Goal: Information Seeking & Learning: Learn about a topic

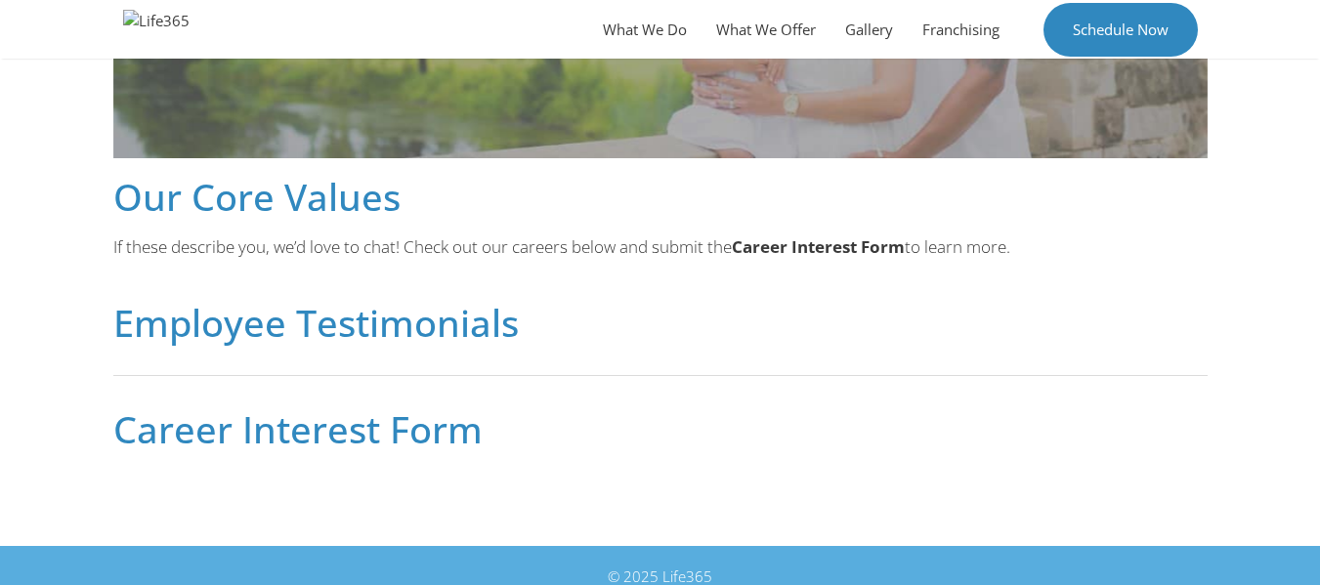
scroll to position [1137, 0]
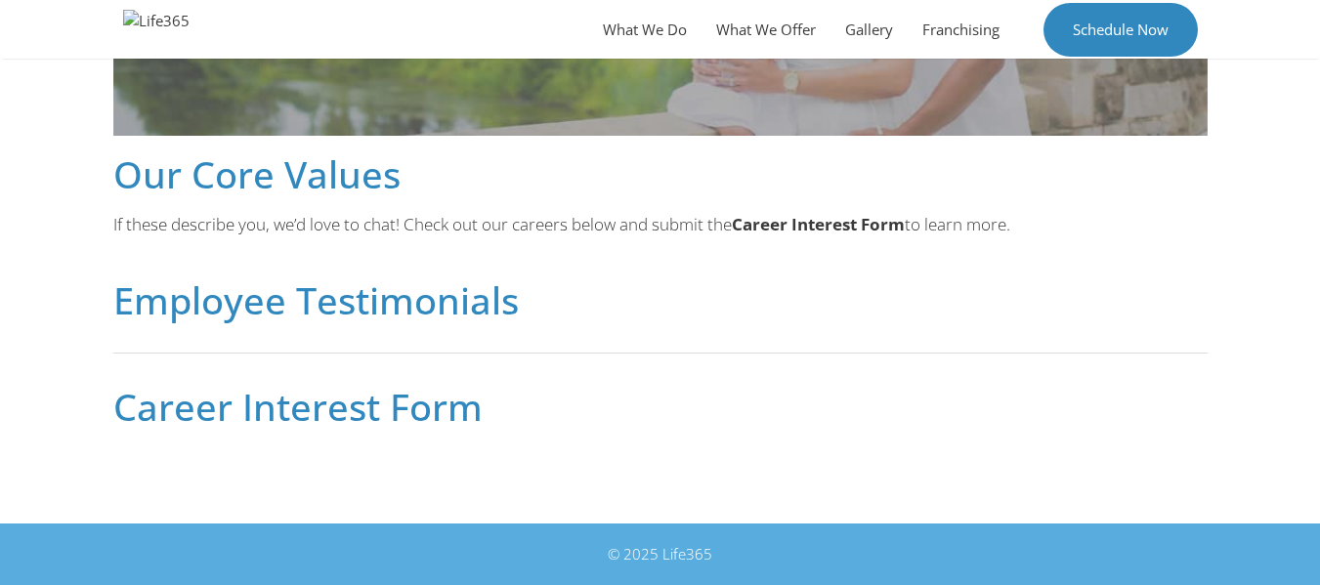
click at [319, 403] on h2 "Career Interest Form" at bounding box center [660, 406] width 1094 height 37
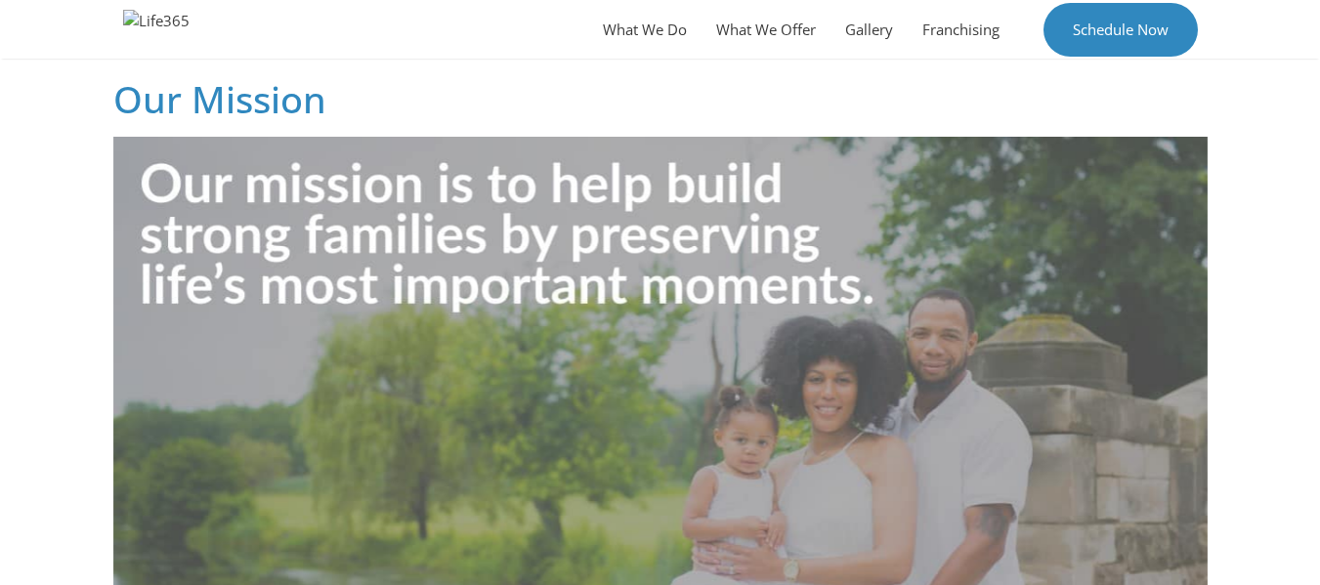
scroll to position [551, 0]
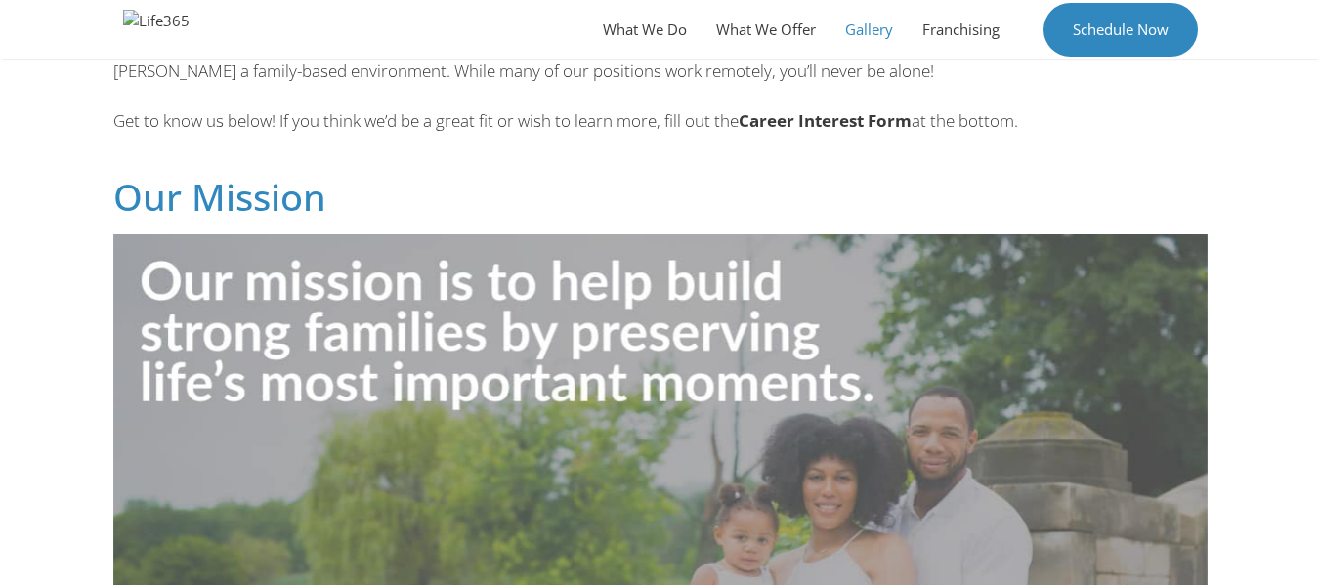
click at [865, 28] on link "Gallery" at bounding box center [868, 29] width 77 height 59
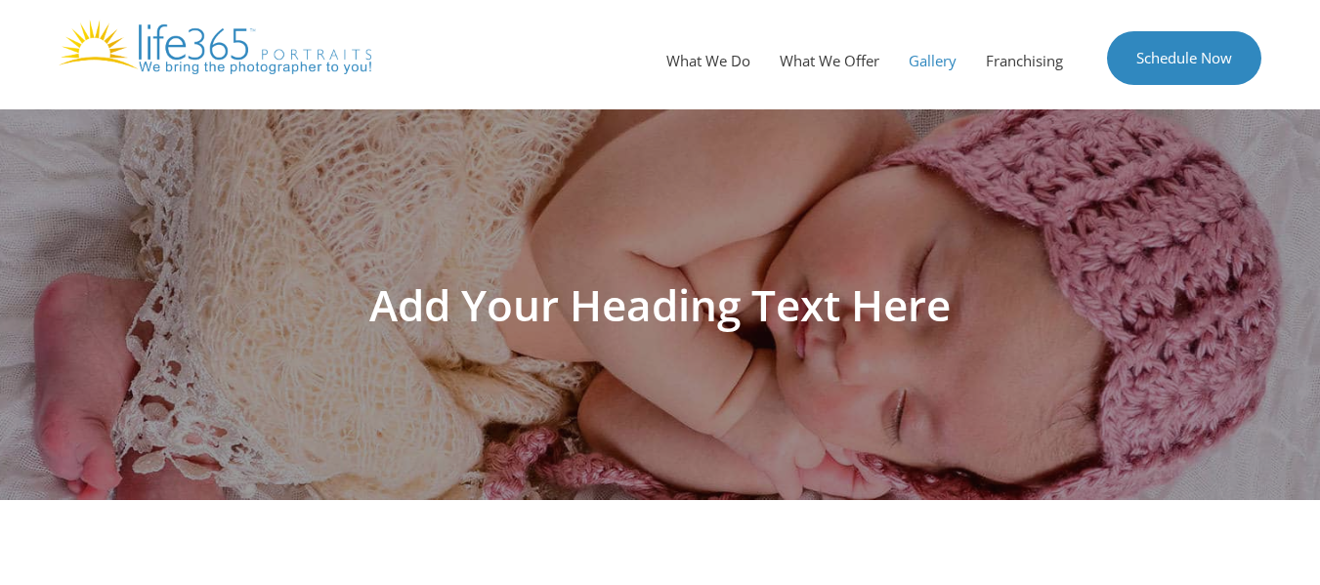
click at [548, 269] on div "Add Your Heading Text Here" at bounding box center [660, 304] width 1113 height 391
click at [626, 313] on h1 "Add Your Heading Text Here" at bounding box center [660, 304] width 1094 height 43
click at [839, 55] on link "What We Offer" at bounding box center [829, 60] width 129 height 59
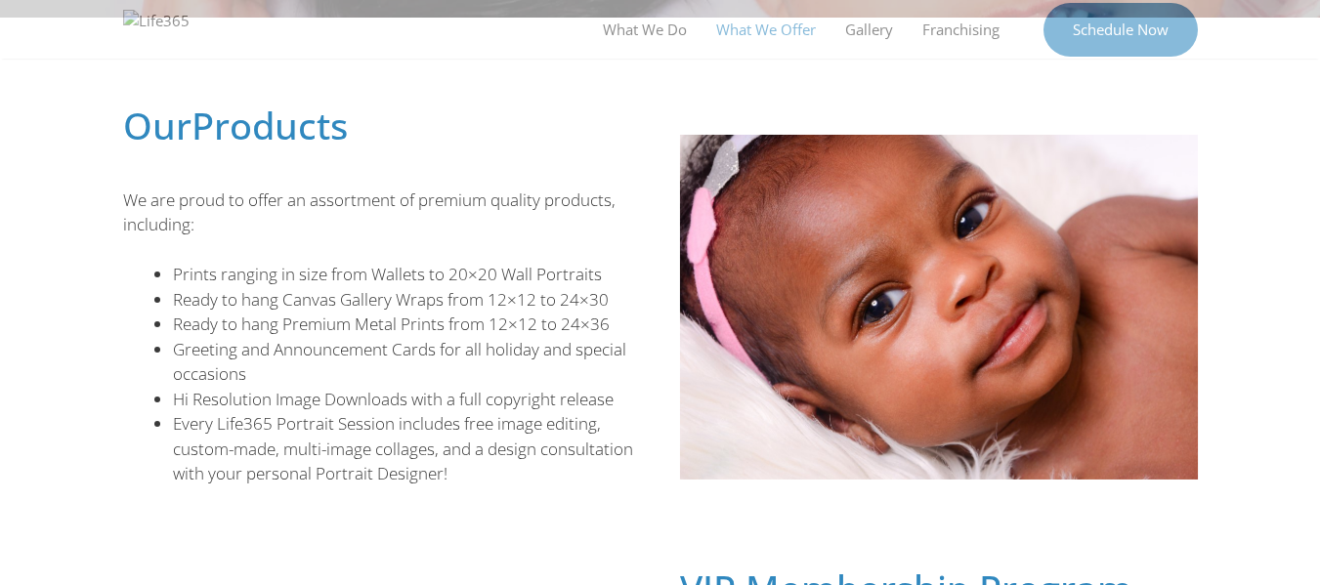
scroll to position [488, 0]
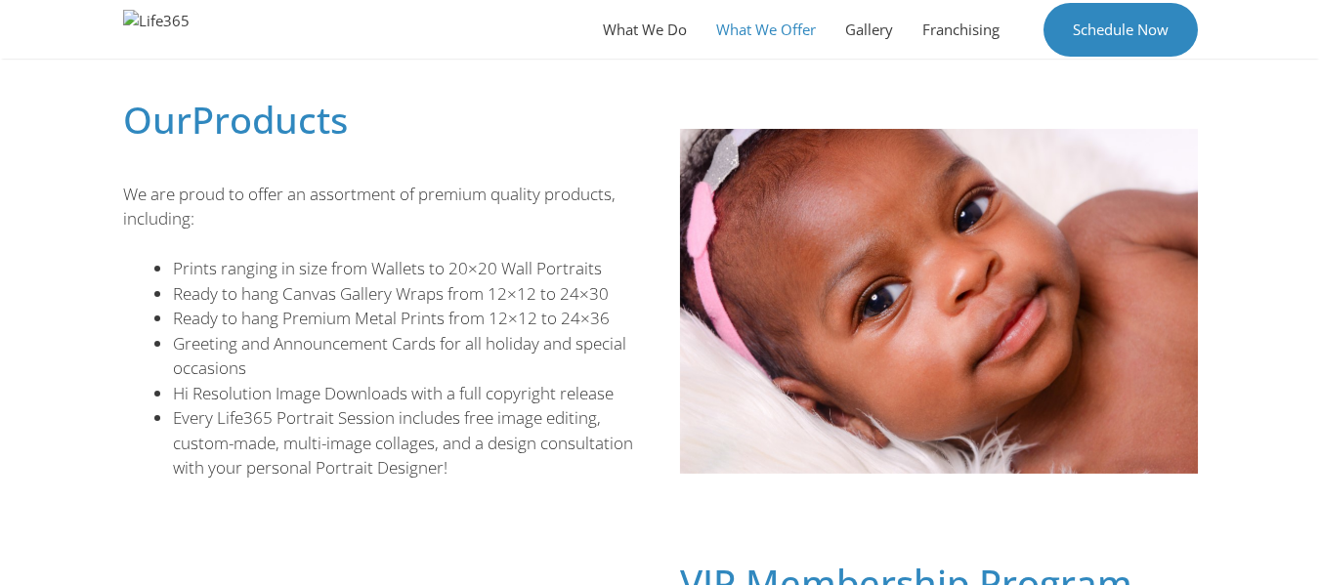
click at [159, 24] on img at bounding box center [156, 29] width 86 height 59
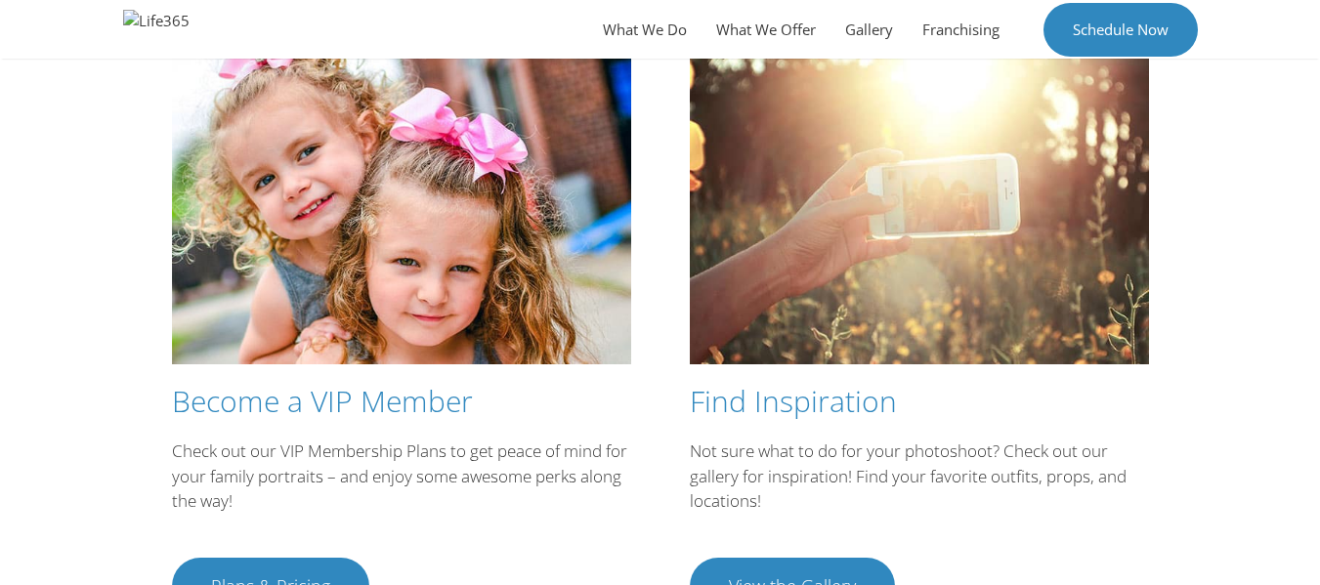
scroll to position [3693, 0]
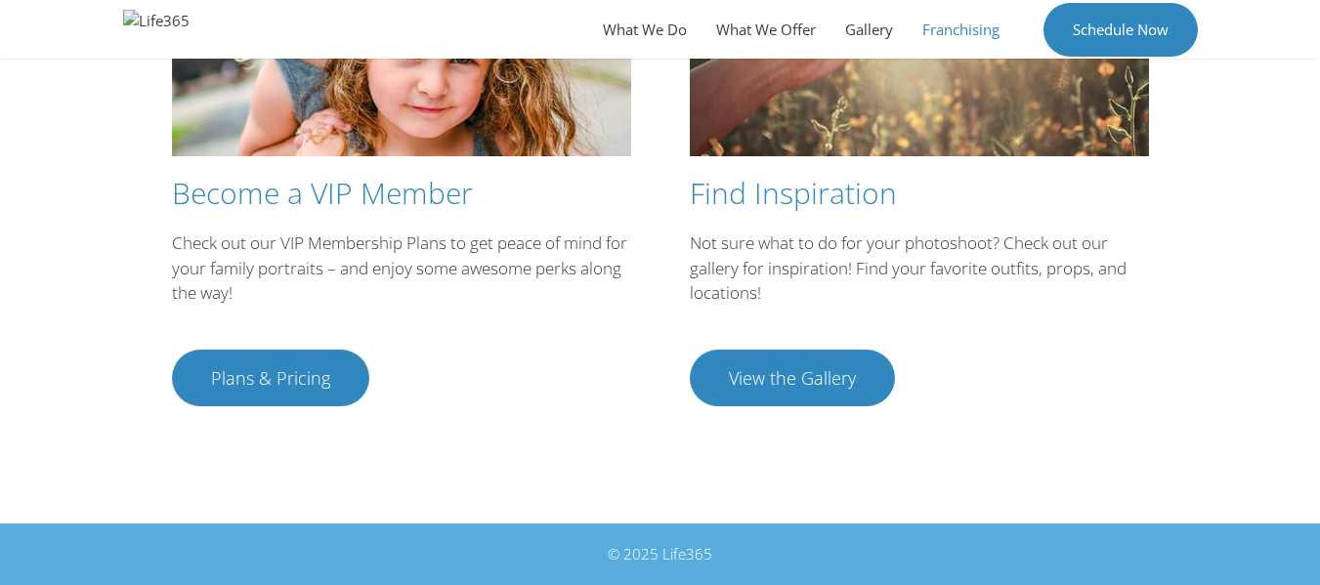
click at [955, 33] on link "Franchising" at bounding box center [960, 29] width 106 height 59
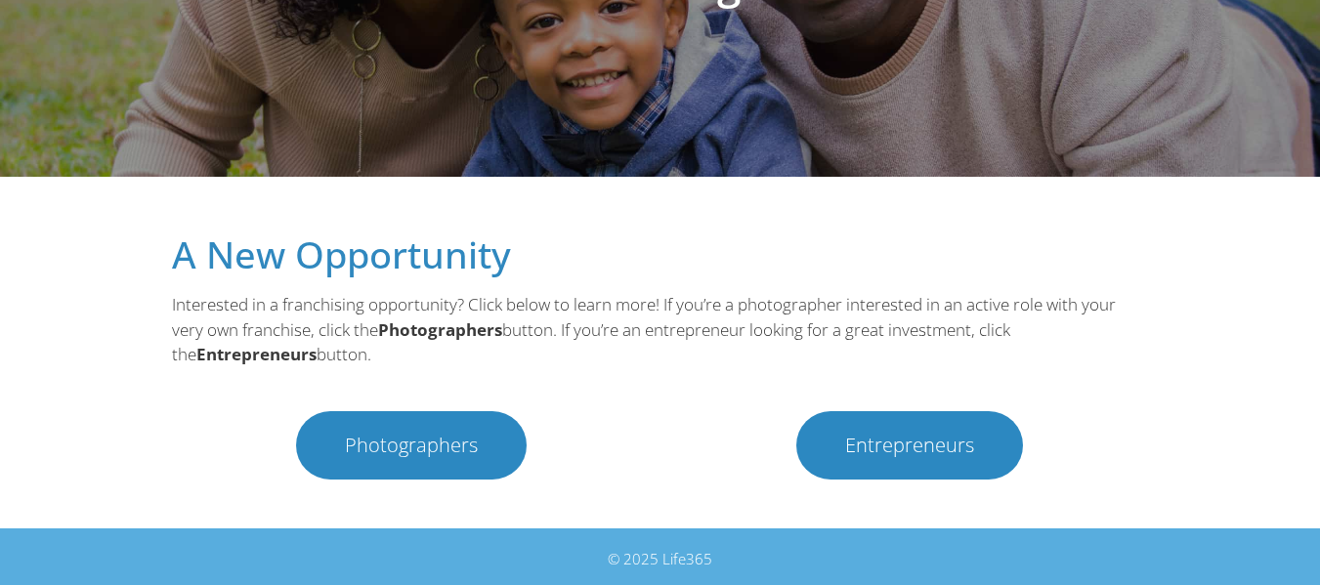
scroll to position [328, 0]
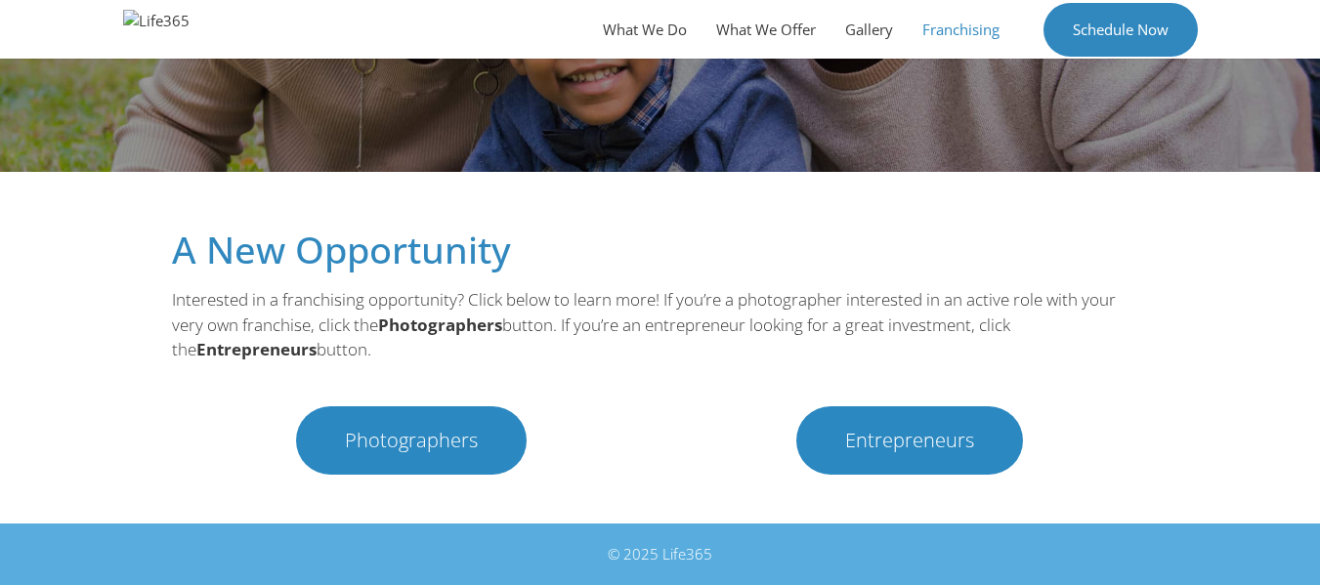
click at [424, 444] on span "Photographers" at bounding box center [411, 441] width 133 height 20
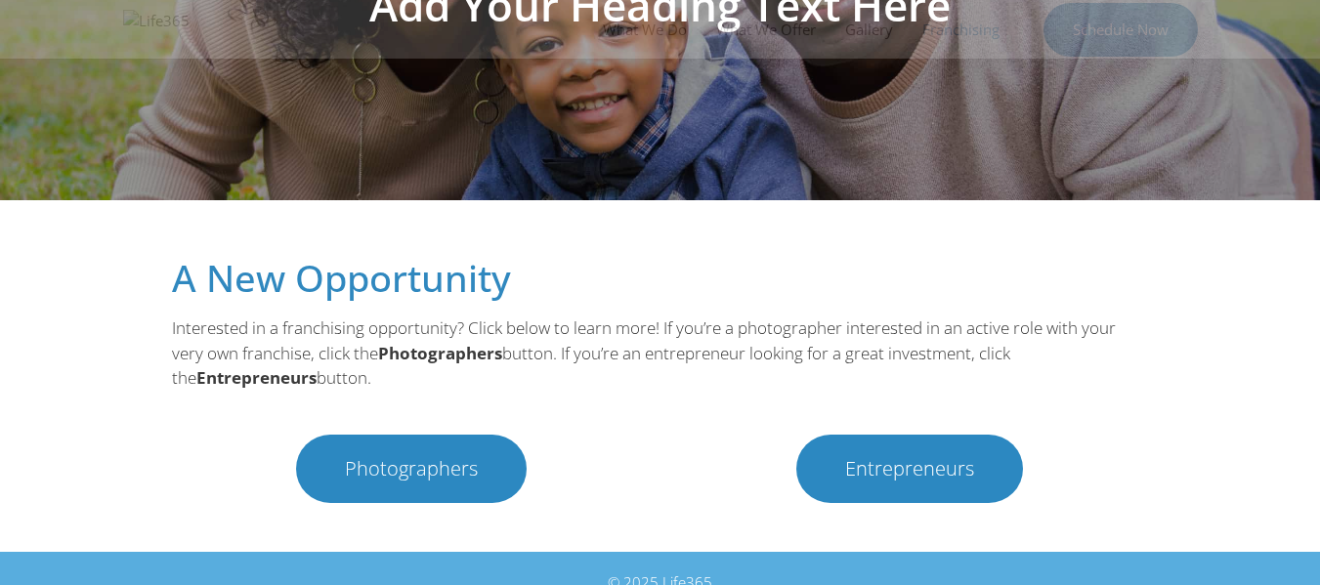
scroll to position [328, 0]
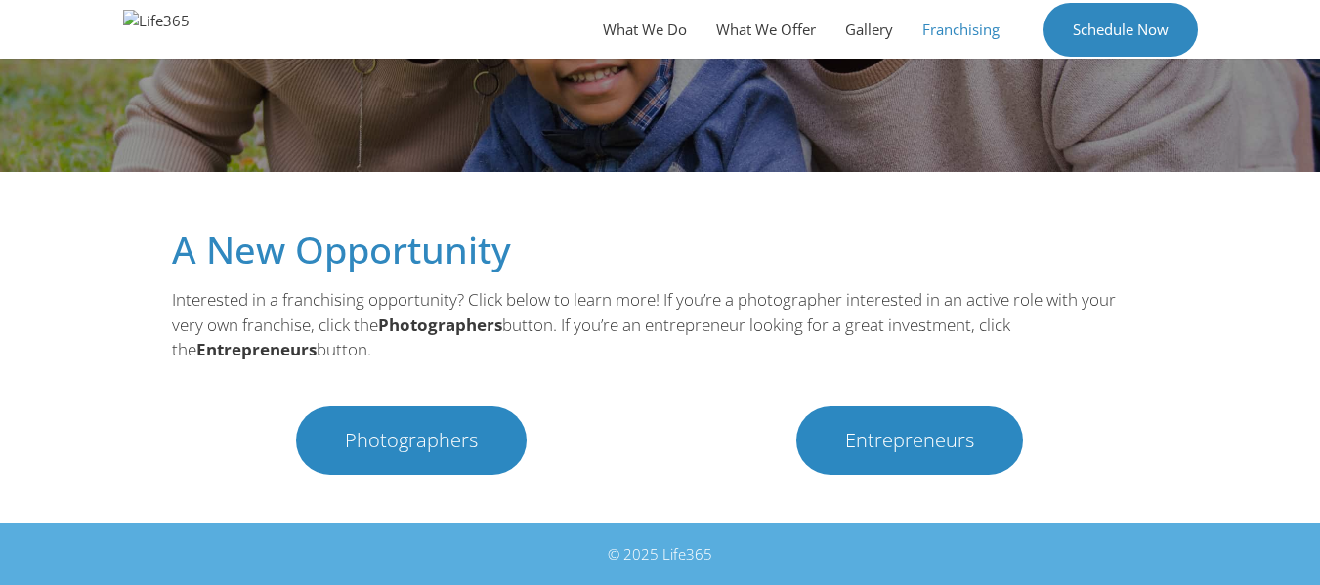
click at [432, 444] on span "Photographers" at bounding box center [411, 441] width 133 height 20
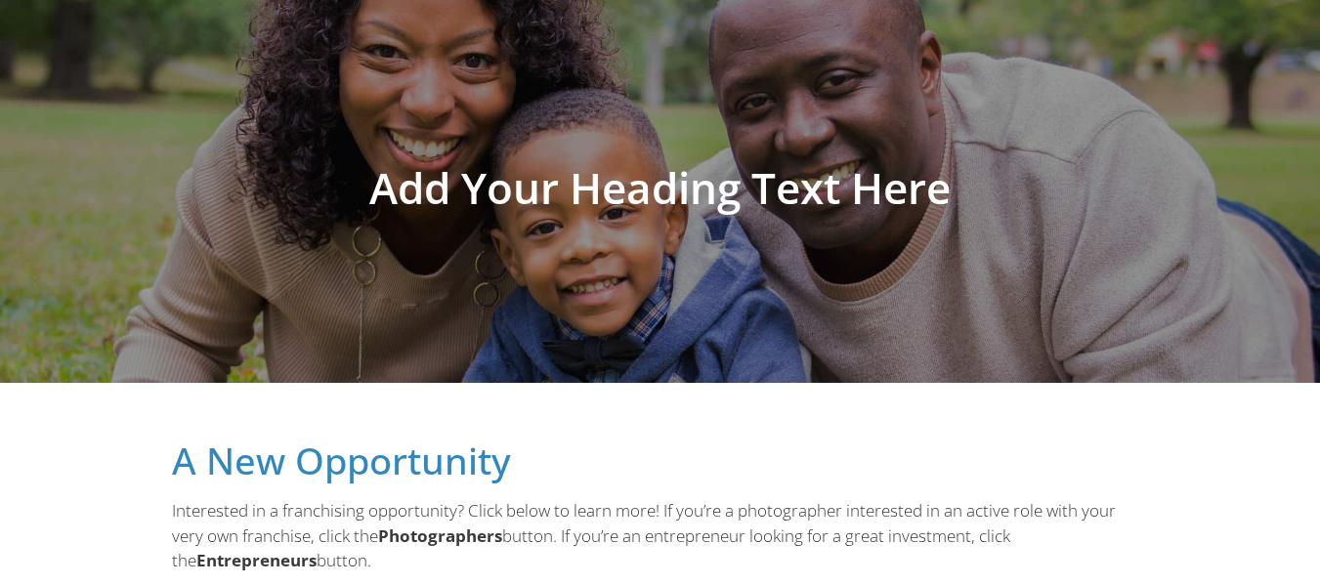
scroll to position [12, 0]
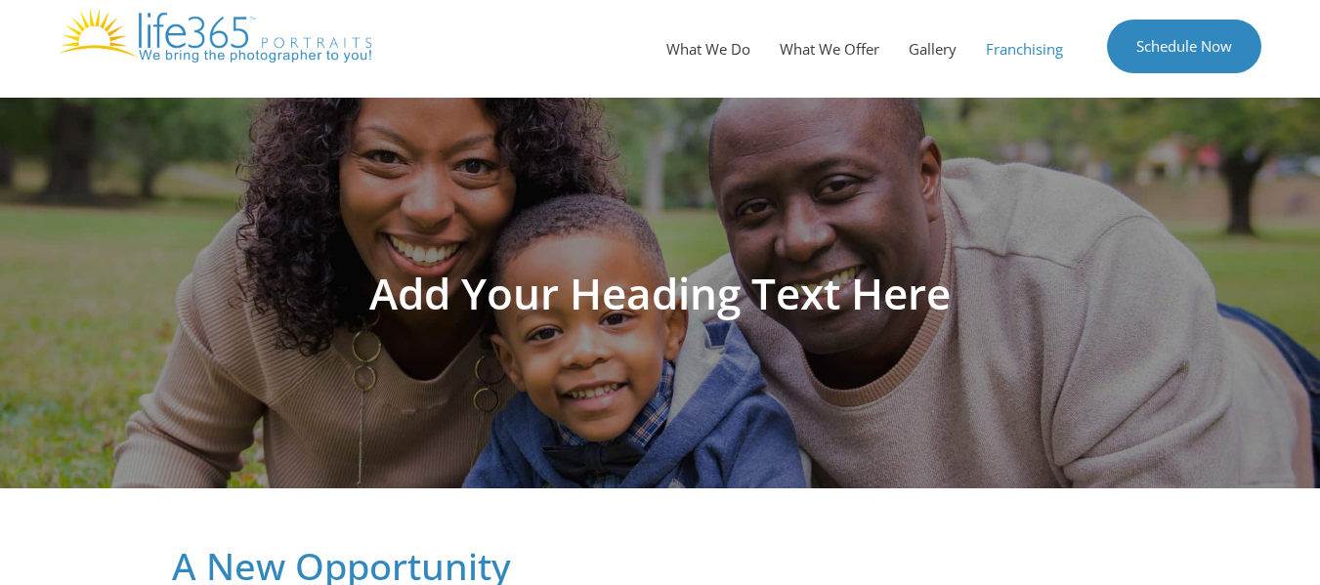
click at [432, 444] on div "Add Your Heading Text Here A New Opportunity Interested in a franchising opport…" at bounding box center [660, 449] width 996 height 703
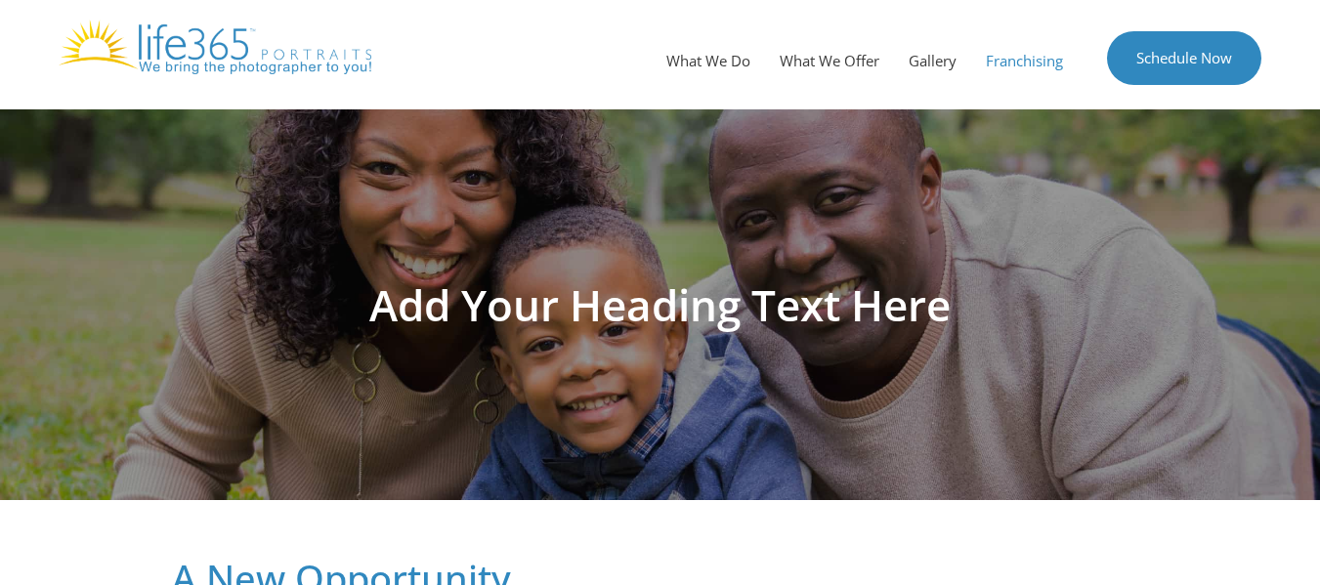
click at [206, 60] on img at bounding box center [215, 47] width 313 height 55
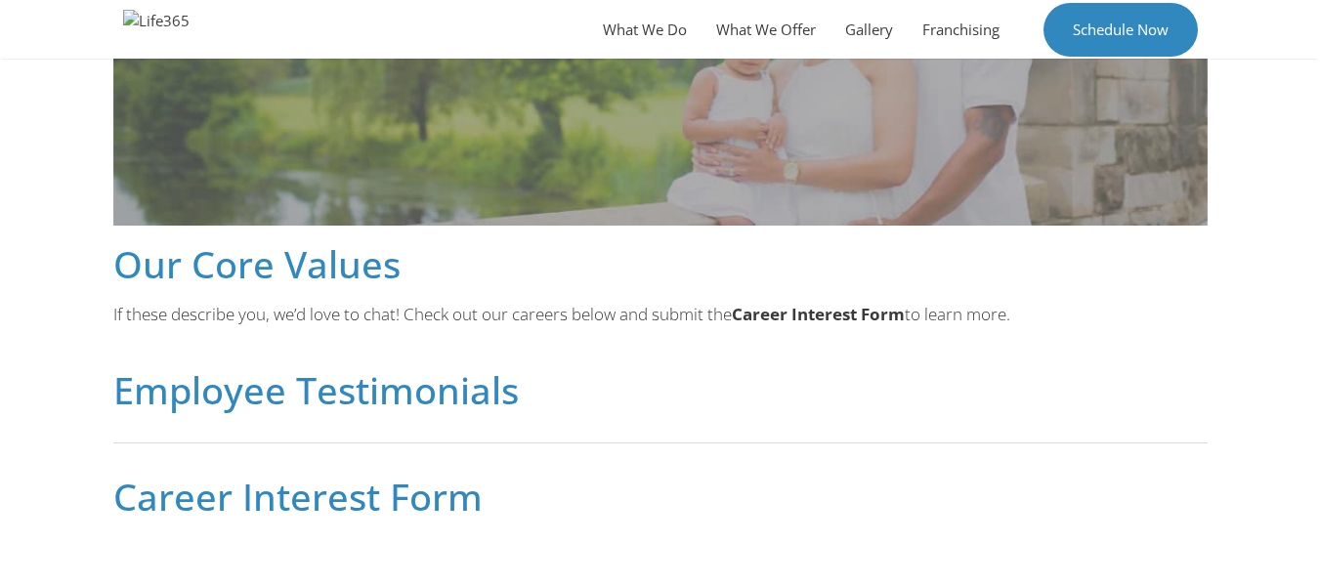
scroll to position [1137, 0]
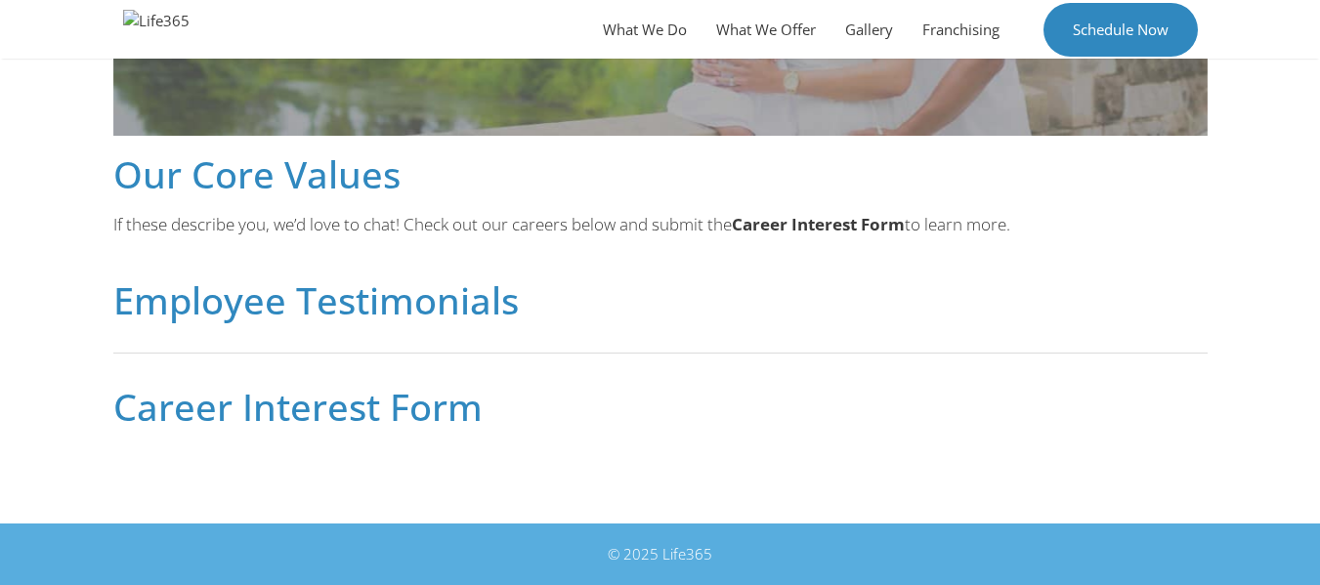
click at [308, 412] on h2 "Career Interest Form" at bounding box center [660, 406] width 1094 height 37
click at [798, 230] on strong "Career Interest Form" at bounding box center [818, 224] width 173 height 22
click at [794, 231] on strong "Career Interest Form" at bounding box center [818, 224] width 173 height 22
click at [393, 308] on h2 "Employee Testimonials" at bounding box center [660, 299] width 1094 height 37
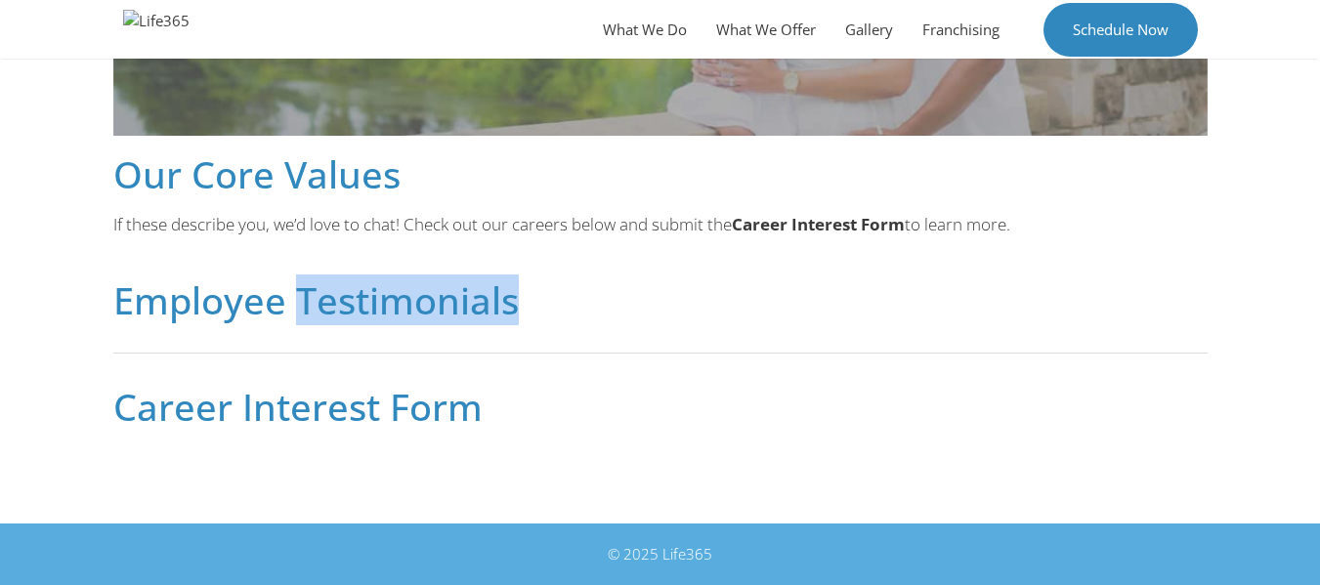
click at [391, 308] on h2 "Employee Testimonials" at bounding box center [660, 299] width 1094 height 37
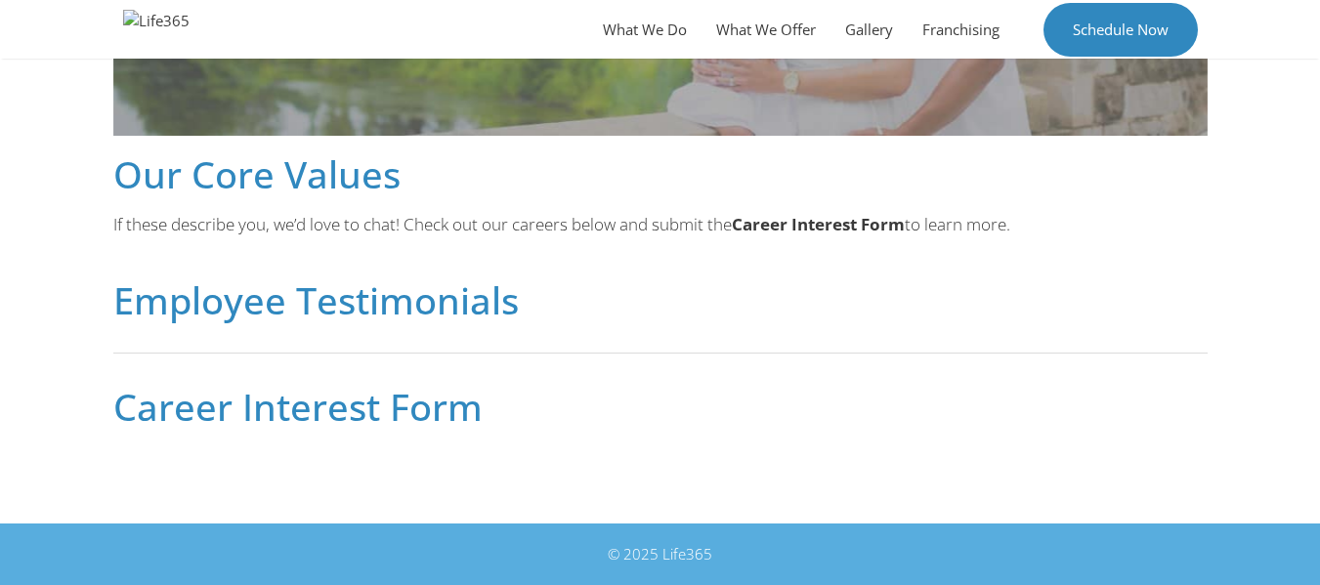
drag, startPoint x: 259, startPoint y: 187, endPoint x: 293, endPoint y: 188, distance: 34.2
click at [262, 187] on h2 "Our Core Values" at bounding box center [660, 173] width 1094 height 37
drag, startPoint x: 522, startPoint y: 416, endPoint x: 324, endPoint y: 399, distance: 198.1
click at [335, 402] on h2 "Career Interest Form" at bounding box center [660, 406] width 1094 height 37
click at [744, 401] on h2 "Career Interest Form" at bounding box center [660, 406] width 1094 height 37
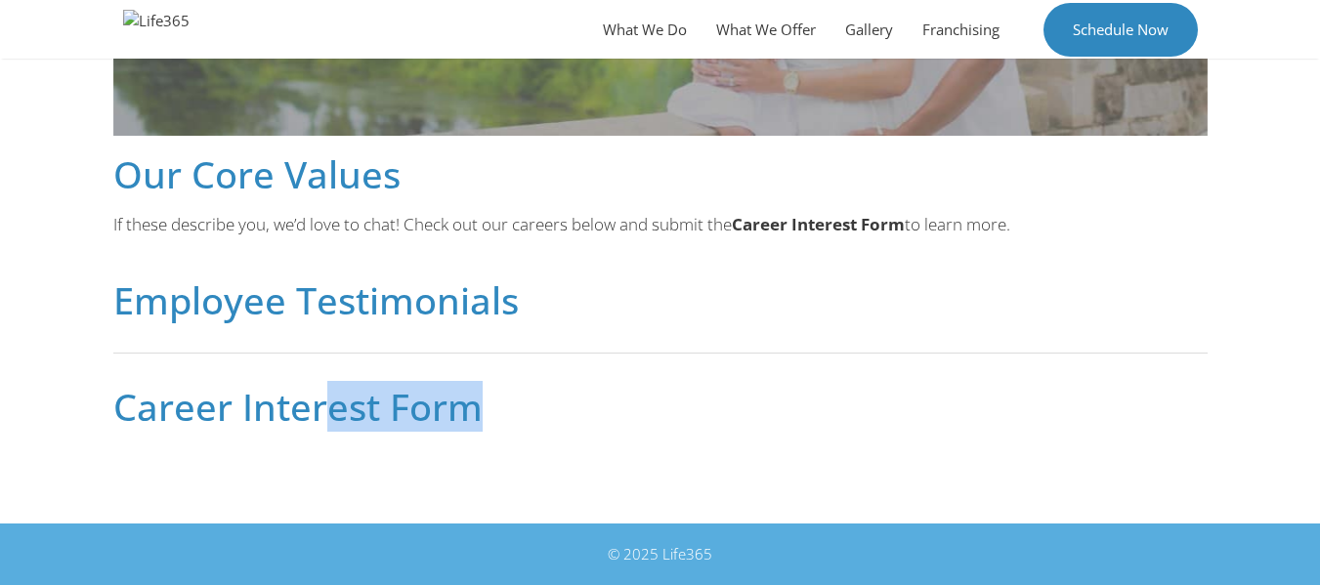
click at [651, 422] on h2 "Career Interest Form" at bounding box center [660, 406] width 1094 height 37
click at [524, 413] on h2 "Career Interest Form" at bounding box center [660, 406] width 1094 height 37
drag, startPoint x: 521, startPoint y: 412, endPoint x: 419, endPoint y: 398, distance: 102.6
click at [450, 403] on h2 "Career Interest Form" at bounding box center [660, 406] width 1094 height 37
click at [369, 398] on h2 "Career Interest Form" at bounding box center [660, 406] width 1094 height 37
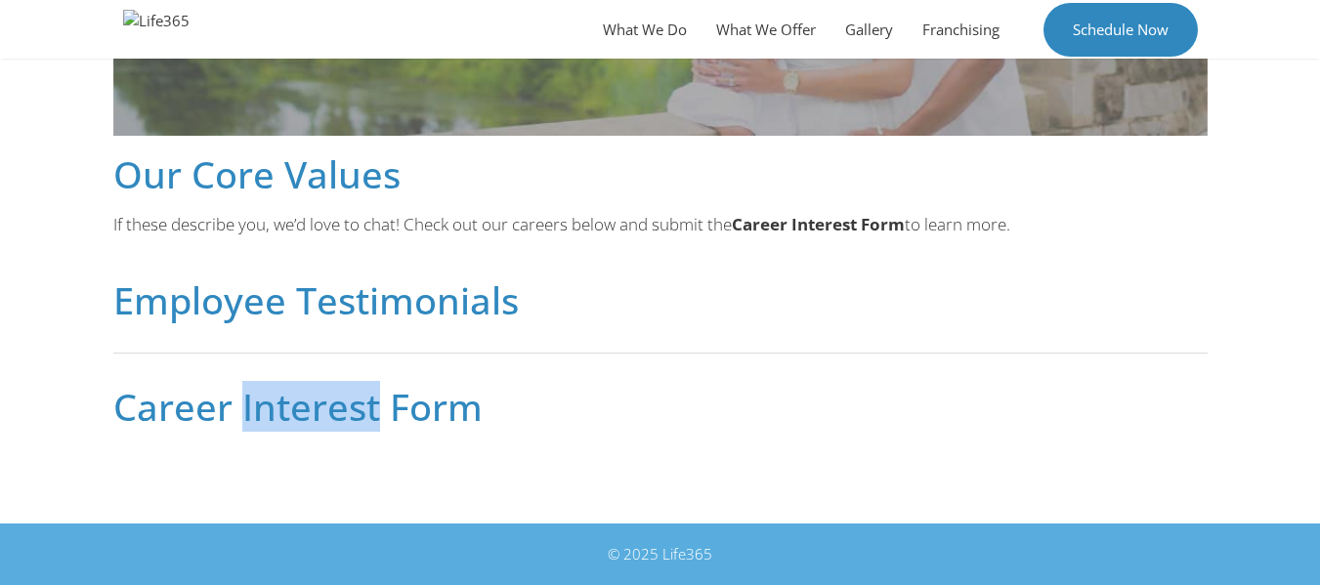
click at [365, 399] on h2 "Career Interest Form" at bounding box center [660, 406] width 1094 height 37
click at [150, 405] on h2 "Career Interest Form" at bounding box center [660, 406] width 1094 height 37
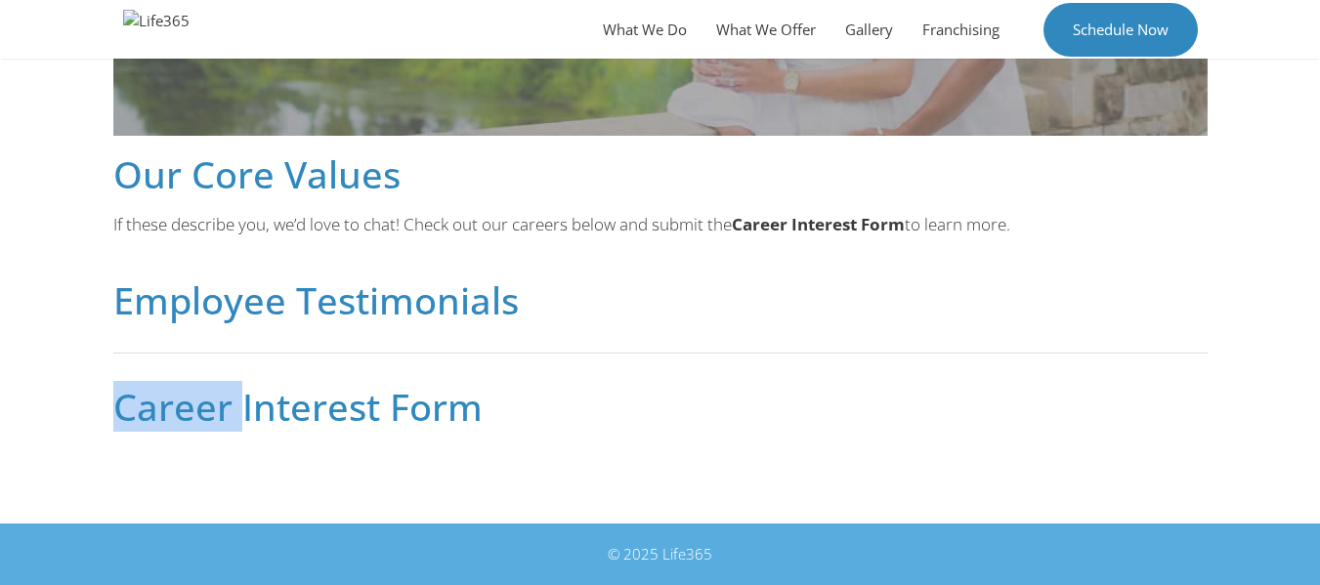
click at [150, 405] on h2 "Career Interest Form" at bounding box center [660, 406] width 1094 height 37
click at [116, 404] on h2 "Career Interest Form" at bounding box center [660, 406] width 1094 height 37
click at [328, 420] on h2 "Career Interest Form" at bounding box center [660, 406] width 1094 height 37
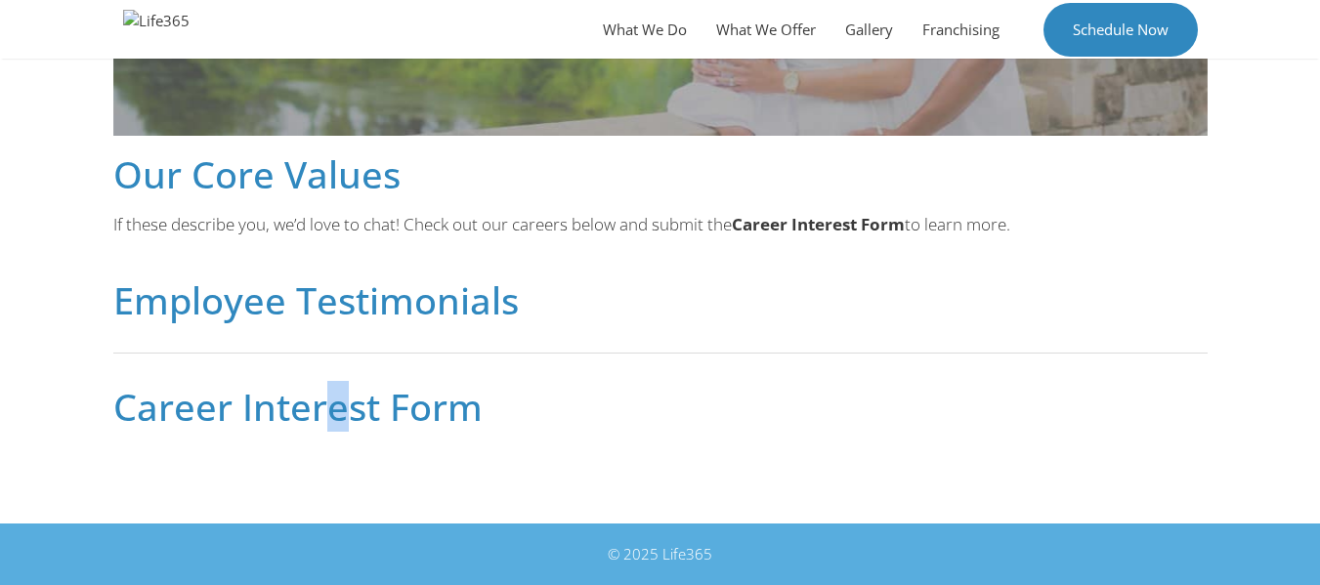
drag, startPoint x: 337, startPoint y: 419, endPoint x: 363, endPoint y: 420, distance: 26.4
click at [352, 421] on h2 "Career Interest Form" at bounding box center [660, 406] width 1094 height 37
click at [394, 416] on h2 "Career Interest Form" at bounding box center [660, 406] width 1094 height 37
drag, startPoint x: 422, startPoint y: 415, endPoint x: 436, endPoint y: 415, distance: 13.7
click at [429, 415] on h2 "Career Interest Form" at bounding box center [660, 406] width 1094 height 37
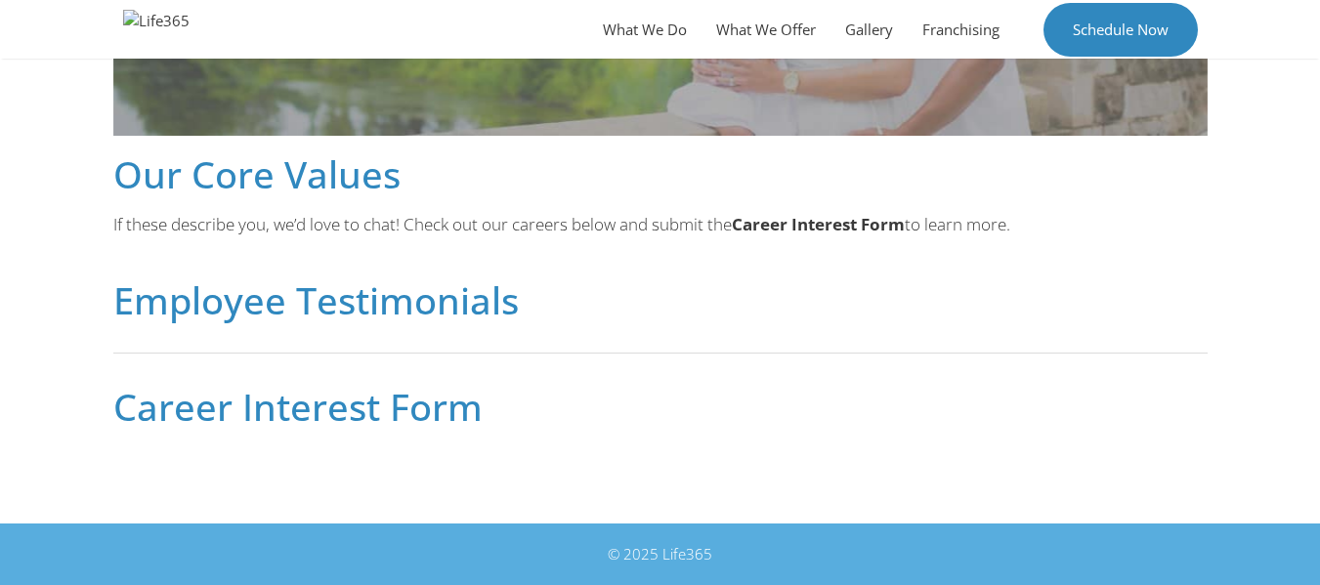
drag, startPoint x: 454, startPoint y: 411, endPoint x: 471, endPoint y: 411, distance: 16.6
click at [460, 411] on h2 "Career Interest Form" at bounding box center [660, 406] width 1094 height 37
drag, startPoint x: 517, startPoint y: 417, endPoint x: 543, endPoint y: 417, distance: 26.4
click at [532, 417] on h2 "Career Interest Form" at bounding box center [660, 406] width 1094 height 37
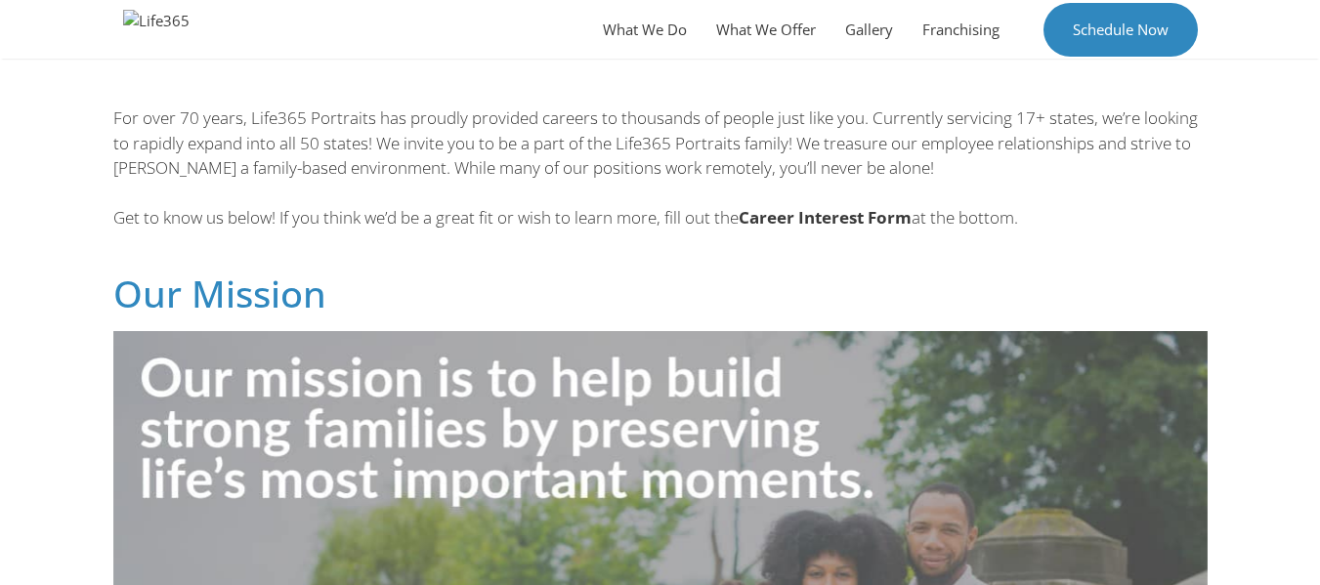
scroll to position [453, 0]
click at [820, 221] on b "Career Interest Form" at bounding box center [824, 218] width 173 height 22
click at [779, 221] on b "Career Interest Form" at bounding box center [824, 218] width 173 height 22
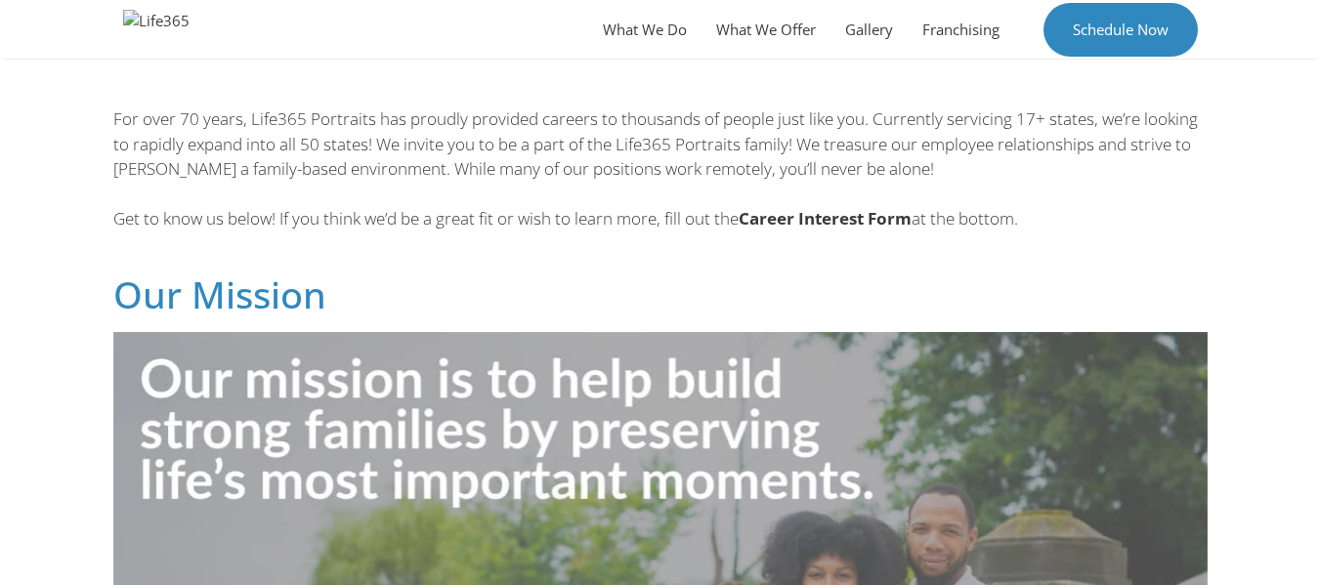
click at [817, 210] on b "Career Interest Form" at bounding box center [824, 218] width 173 height 22
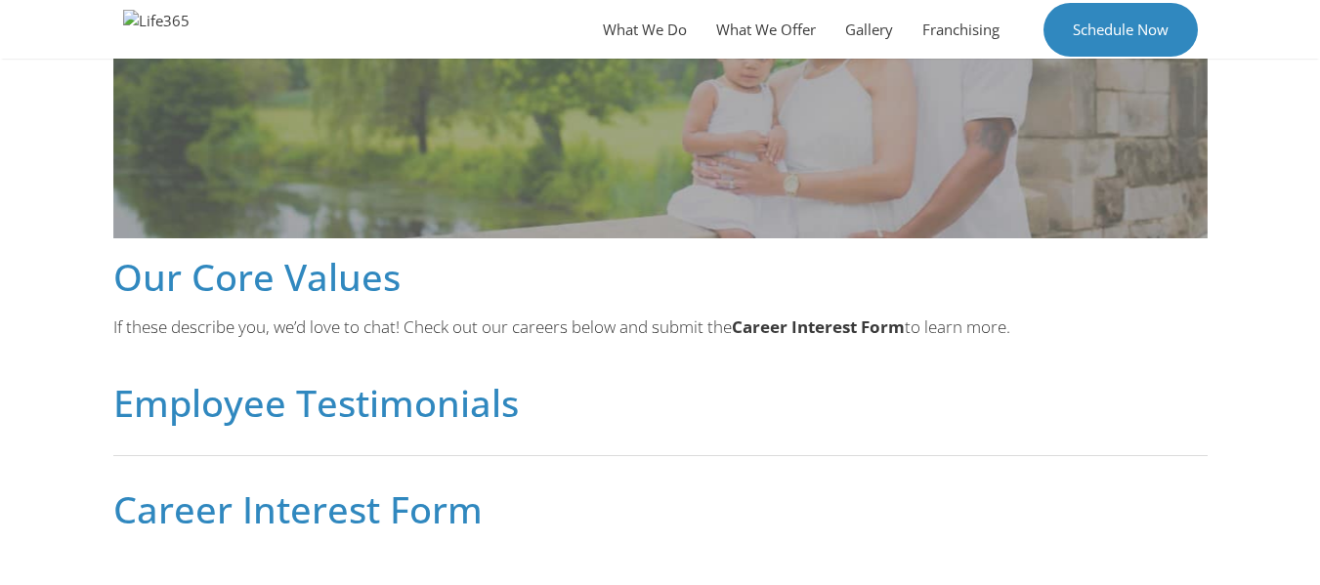
scroll to position [1137, 0]
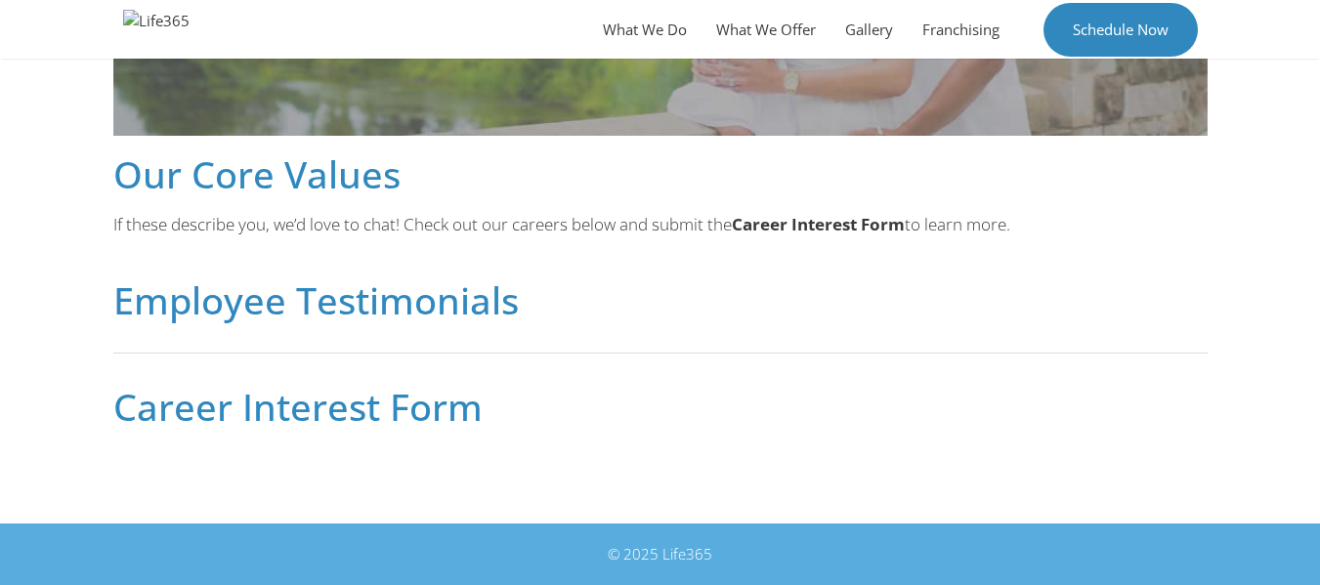
click at [379, 414] on h2 "Career Interest Form" at bounding box center [660, 406] width 1094 height 37
click at [377, 413] on h2 "Career Interest Form" at bounding box center [660, 406] width 1094 height 37
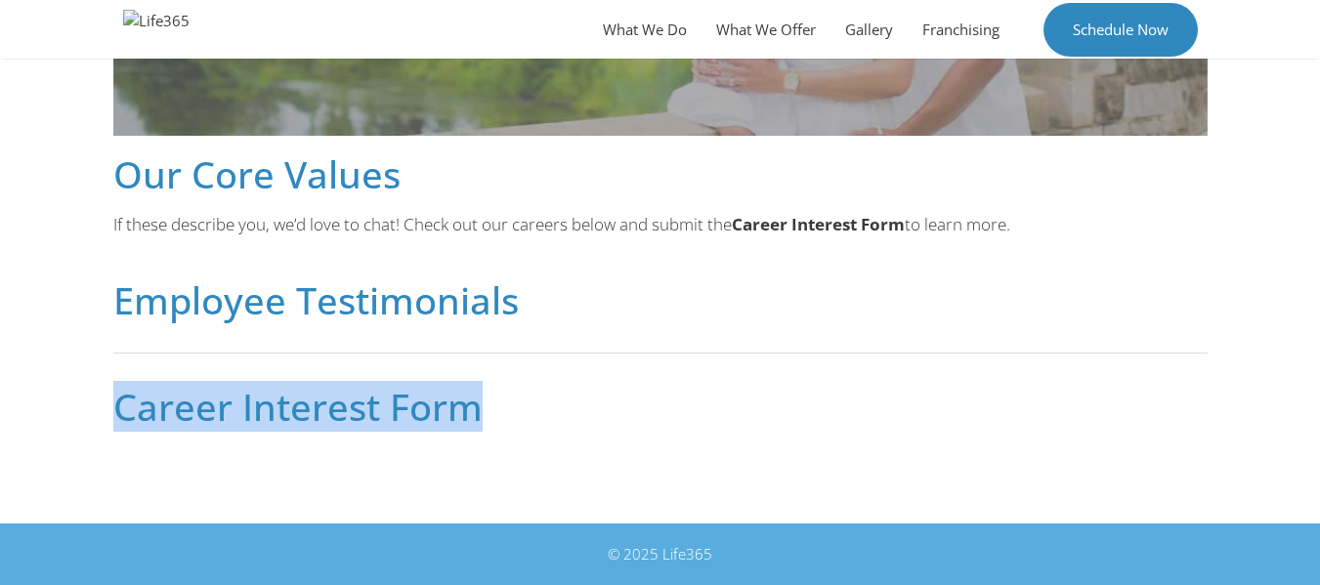
drag, startPoint x: 485, startPoint y: 399, endPoint x: 0, endPoint y: 405, distance: 485.5
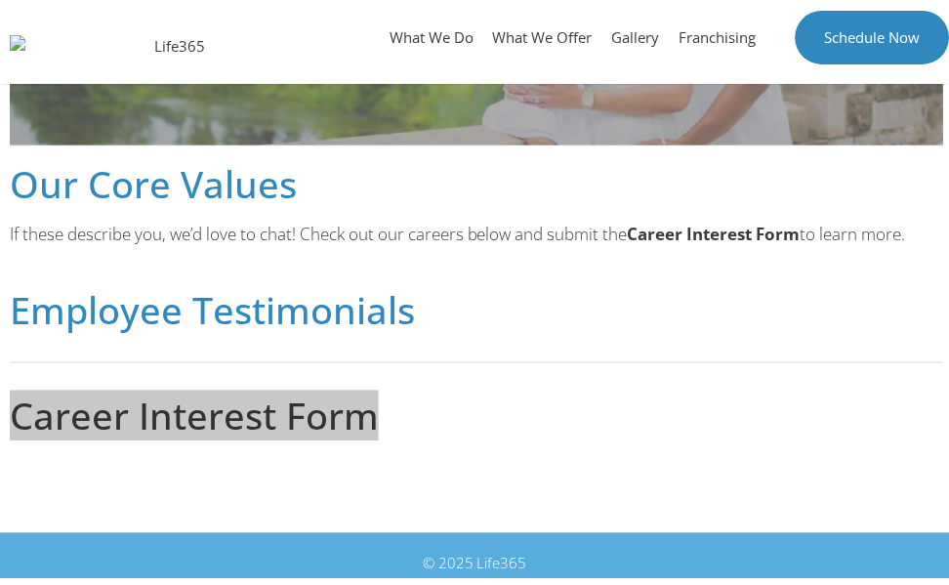
scroll to position [1088, 0]
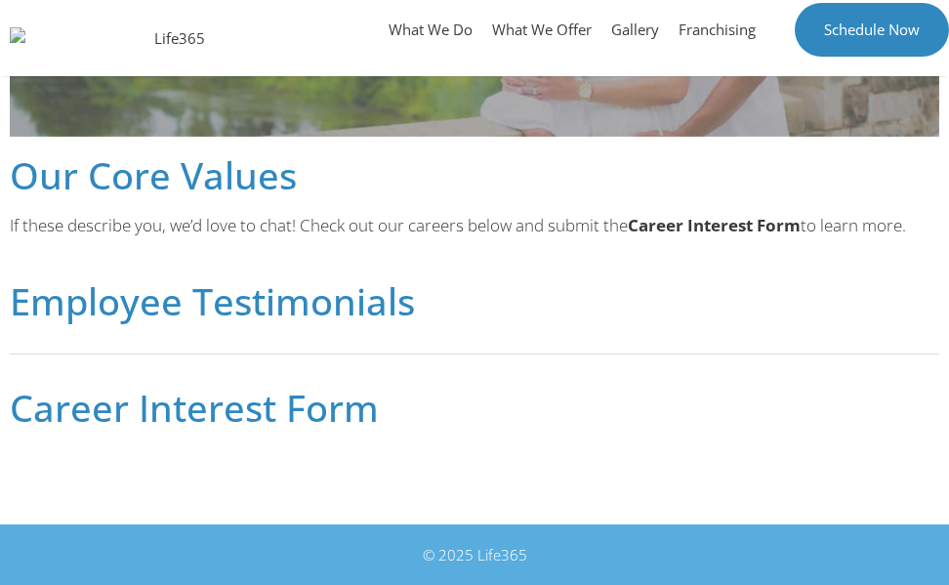
click at [346, 426] on h2 "Career Interest Form" at bounding box center [475, 407] width 930 height 37
drag, startPoint x: 346, startPoint y: 429, endPoint x: 319, endPoint y: 425, distance: 26.7
click at [324, 426] on h2 "Career Interest Form" at bounding box center [475, 407] width 930 height 37
click at [311, 423] on h2 "Career Interest Form" at bounding box center [475, 407] width 930 height 37
click at [151, 426] on h2 "Career Interest Form" at bounding box center [475, 407] width 930 height 37
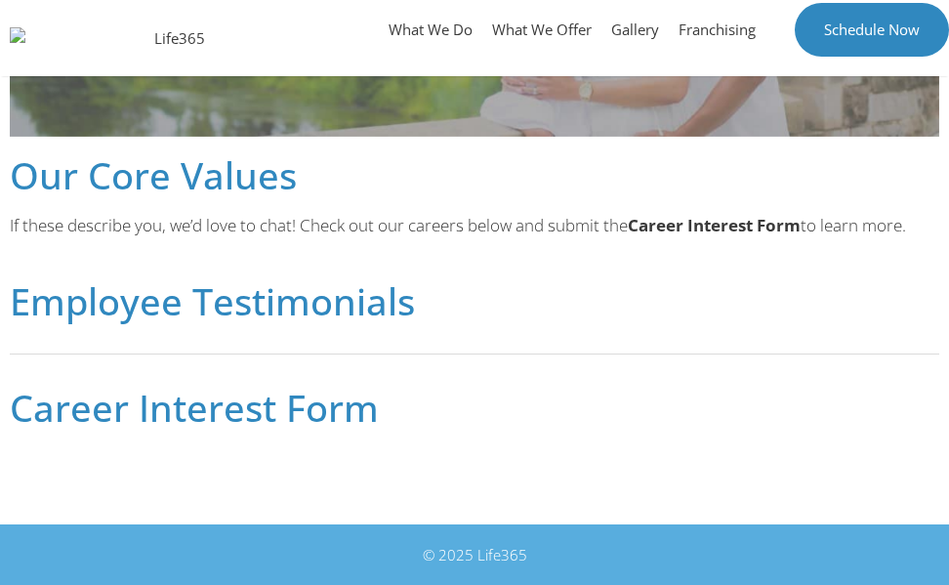
click at [131, 424] on h2 "Career Interest Form" at bounding box center [475, 407] width 930 height 37
click at [65, 408] on h2 "Career Interest Form" at bounding box center [475, 407] width 930 height 37
click at [63, 408] on h2 "Career Interest Form" at bounding box center [475, 407] width 930 height 37
drag, startPoint x: 61, startPoint y: 408, endPoint x: 45, endPoint y: 404, distance: 16.1
click at [60, 408] on h2 "Career Interest Form" at bounding box center [475, 407] width 930 height 37
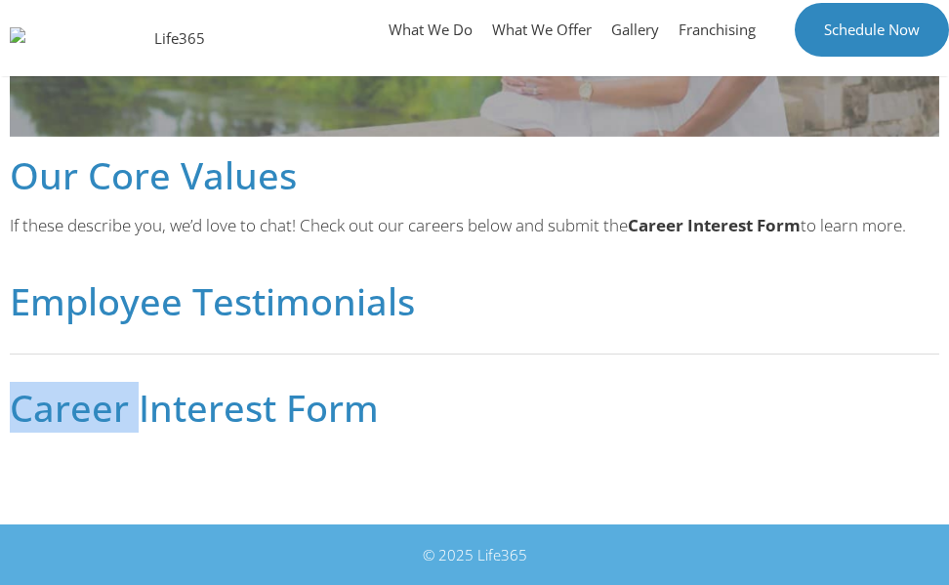
click at [16, 398] on h2 "Career Interest Form" at bounding box center [475, 407] width 930 height 37
click at [227, 409] on h2 "Career Interest Form" at bounding box center [475, 407] width 930 height 37
drag, startPoint x: 230, startPoint y: 411, endPoint x: 255, endPoint y: 413, distance: 25.5
click at [255, 413] on h2 "Career Interest Form" at bounding box center [475, 407] width 930 height 37
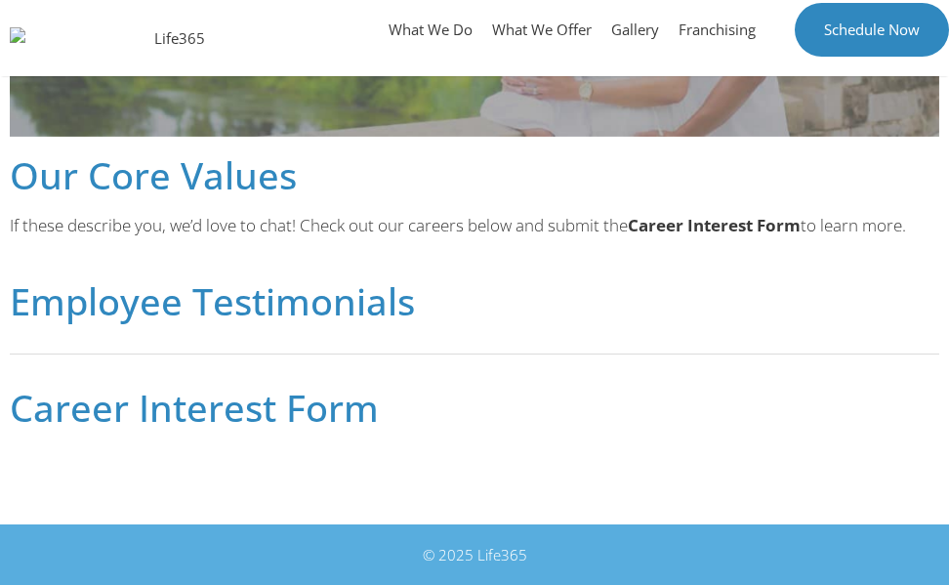
click at [393, 419] on h2 "Career Interest Form" at bounding box center [475, 407] width 930 height 37
drag, startPoint x: 398, startPoint y: 425, endPoint x: 446, endPoint y: 431, distance: 49.2
